Goal: Information Seeking & Learning: Learn about a topic

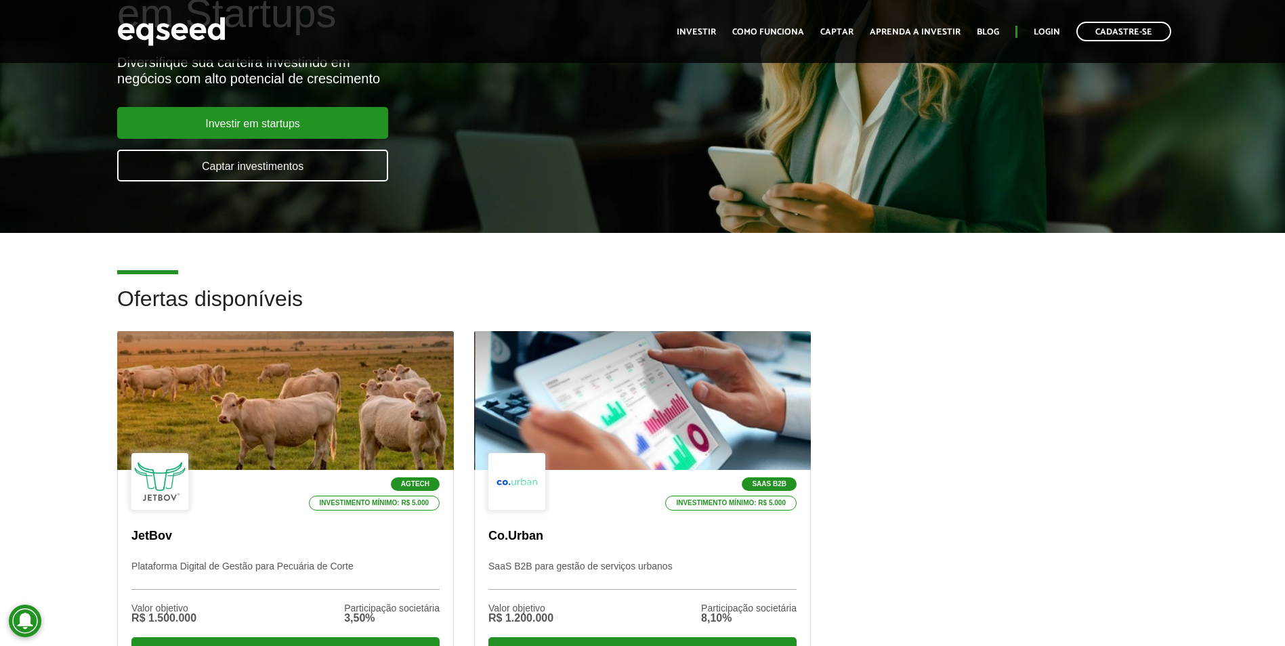
scroll to position [226, 0]
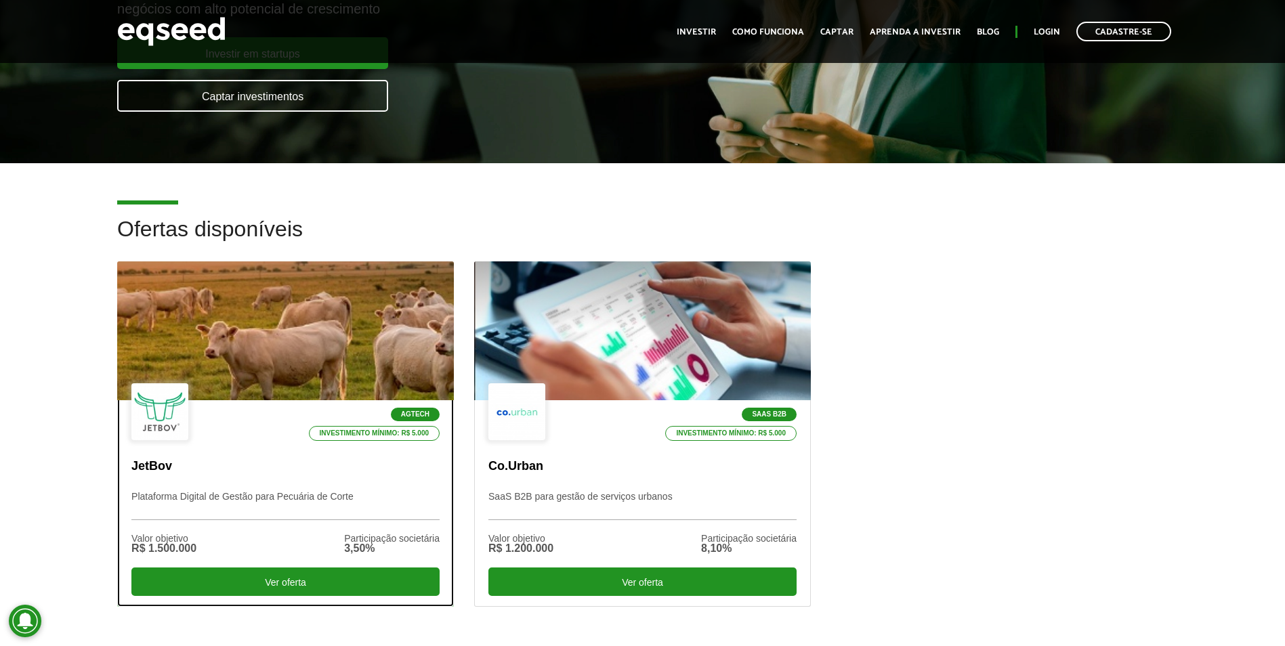
click at [303, 356] on div at bounding box center [285, 331] width 404 height 167
